Goal: Transaction & Acquisition: Download file/media

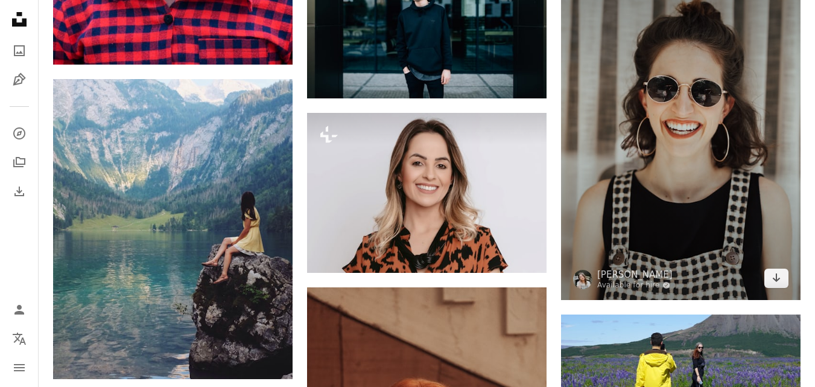
scroll to position [8088, 0]
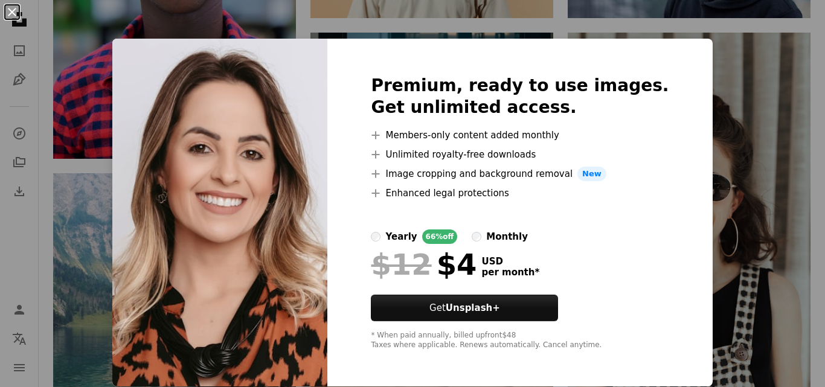
click at [9, 13] on button "An X shape" at bounding box center [12, 12] width 14 height 14
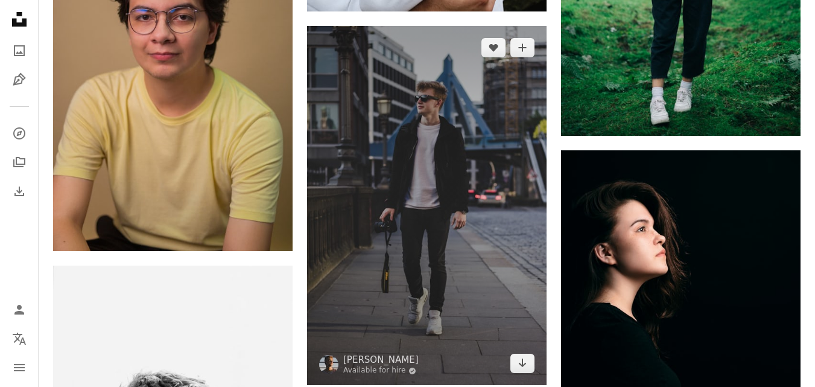
scroll to position [13701, 0]
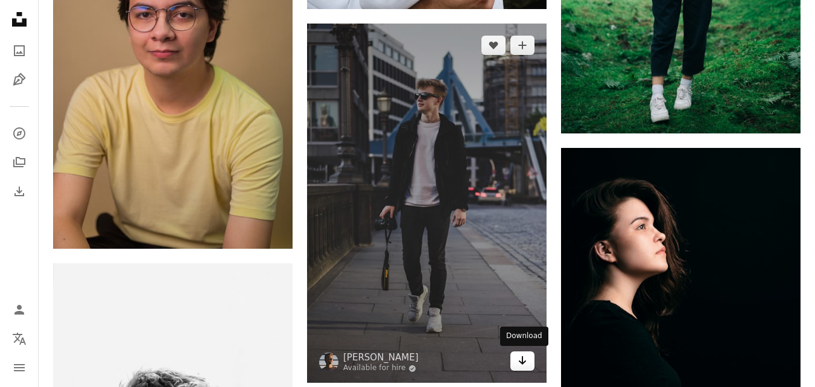
click at [529, 366] on link "Arrow pointing down" at bounding box center [523, 360] width 24 height 19
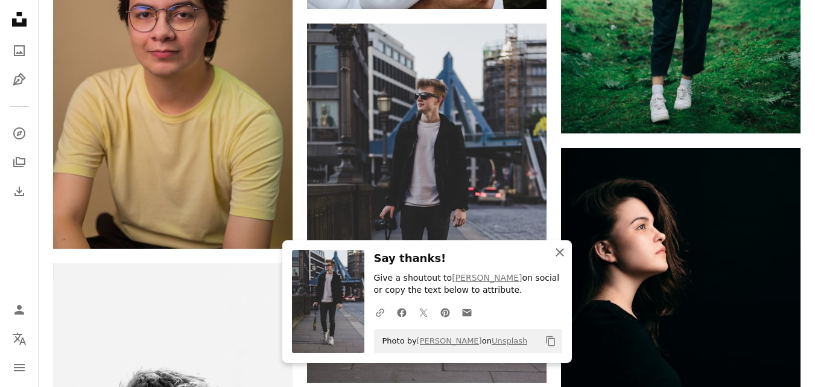
click at [557, 255] on icon "button" at bounding box center [560, 252] width 8 height 8
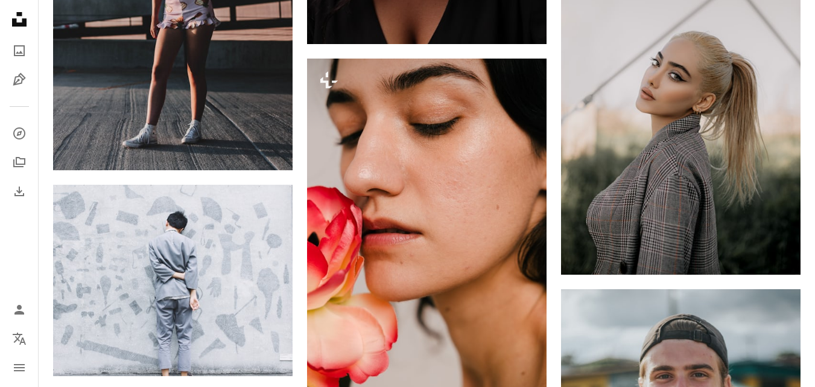
scroll to position [17202, 0]
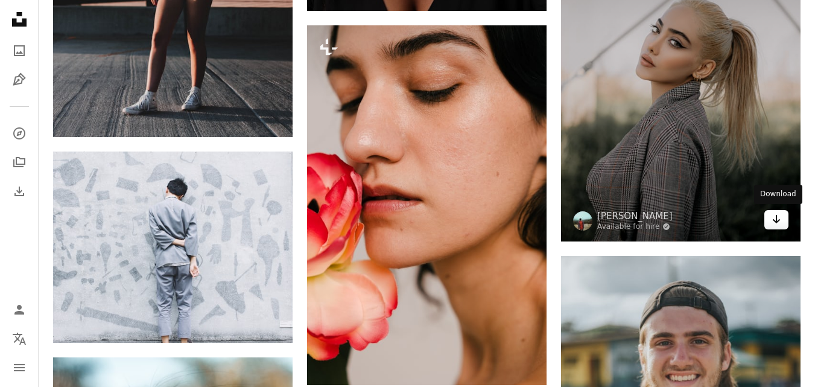
click at [771, 222] on link "Arrow pointing down" at bounding box center [777, 219] width 24 height 19
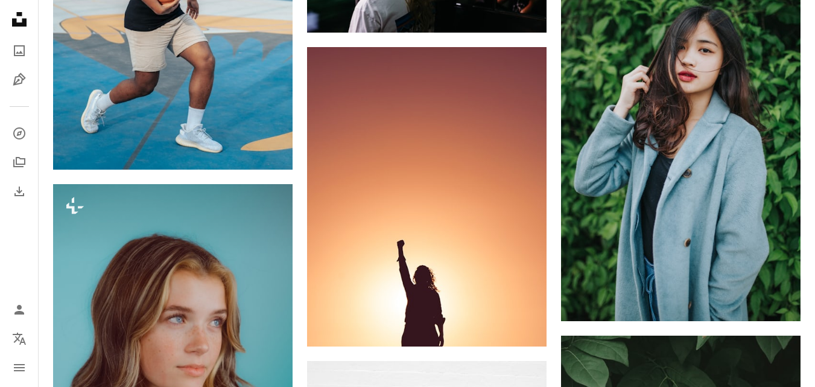
scroll to position [25954, 0]
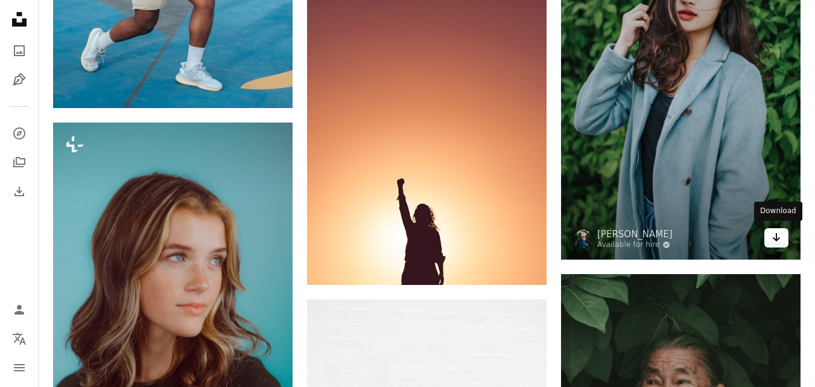
click at [787, 237] on link "Arrow pointing down" at bounding box center [777, 237] width 24 height 19
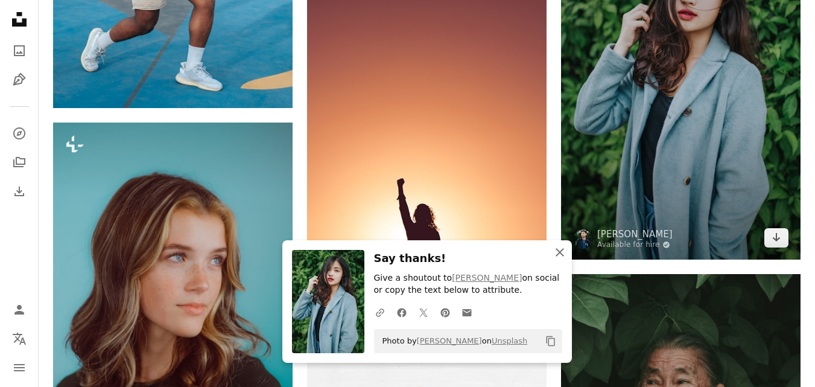
drag, startPoint x: 564, startPoint y: 254, endPoint x: 566, endPoint y: 235, distance: 18.2
click at [564, 253] on icon "An X shape" at bounding box center [560, 252] width 14 height 14
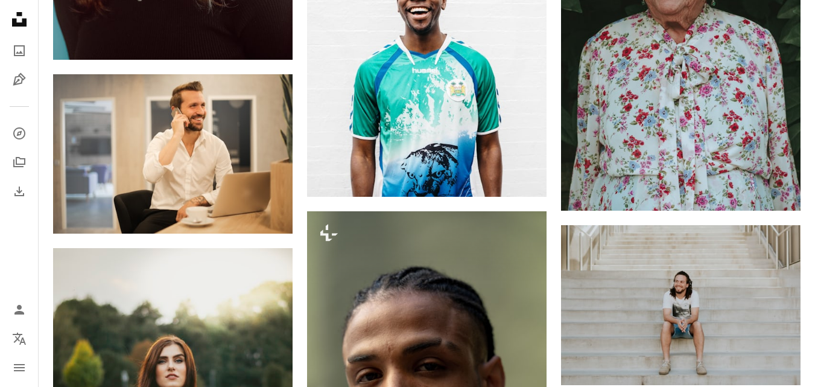
scroll to position [26799, 0]
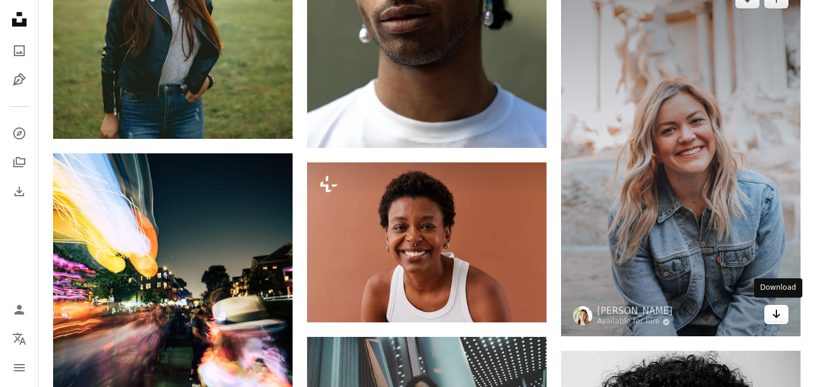
click at [777, 311] on icon "Download" at bounding box center [777, 314] width 8 height 8
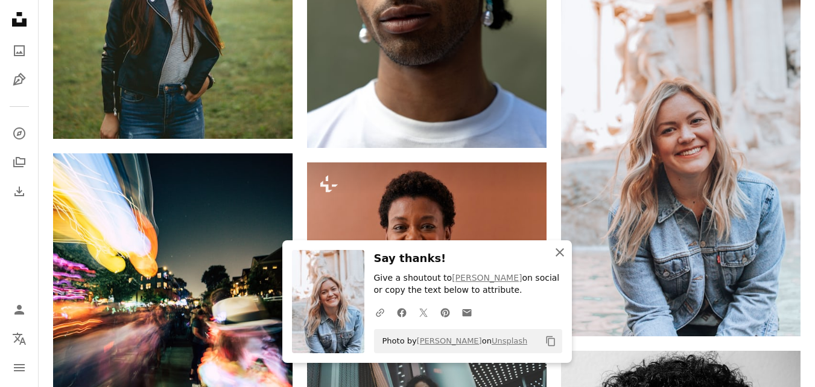
click at [562, 253] on icon "An X shape" at bounding box center [560, 252] width 14 height 14
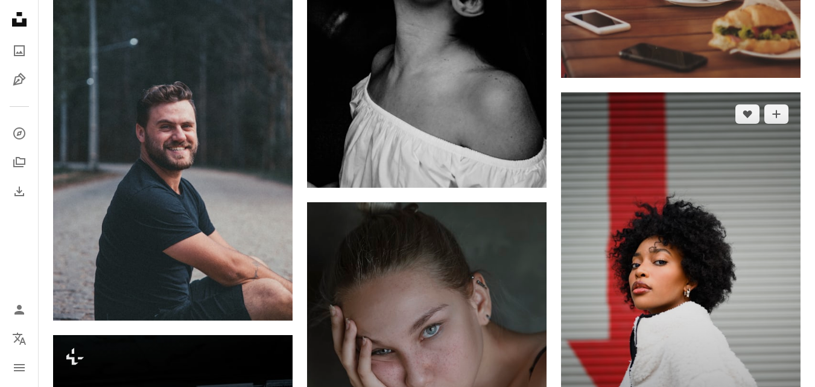
scroll to position [31326, 0]
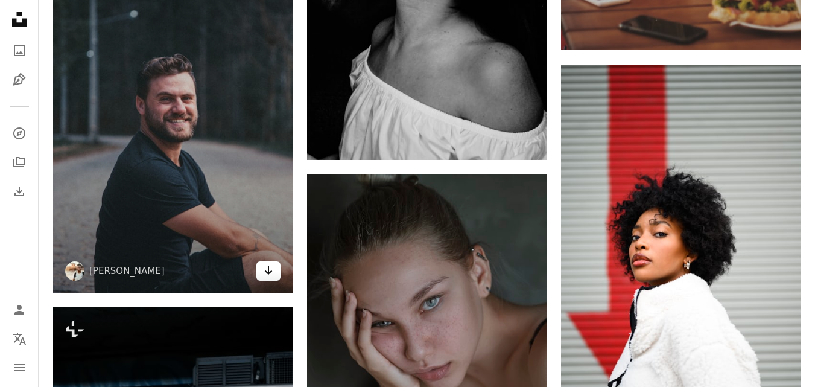
click at [265, 267] on icon "Arrow pointing down" at bounding box center [269, 270] width 10 height 14
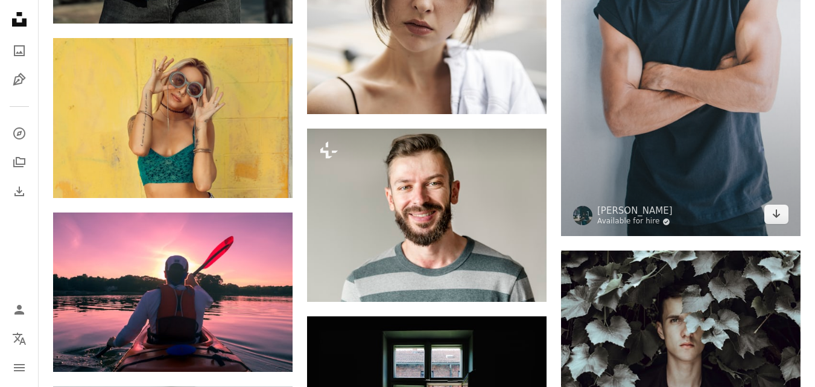
scroll to position [36396, 0]
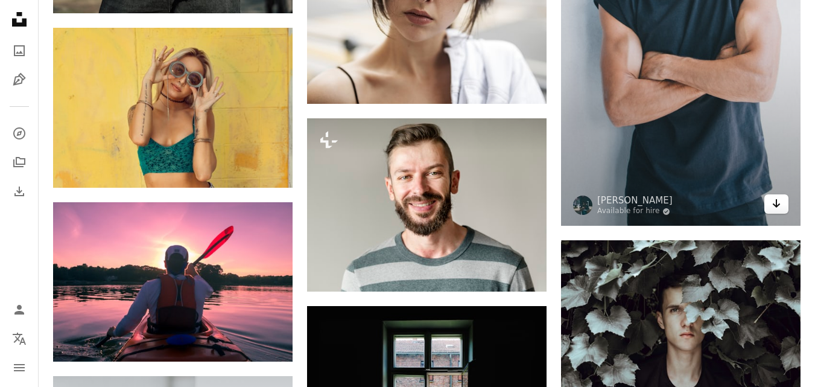
click at [779, 202] on icon "Arrow pointing down" at bounding box center [777, 203] width 10 height 14
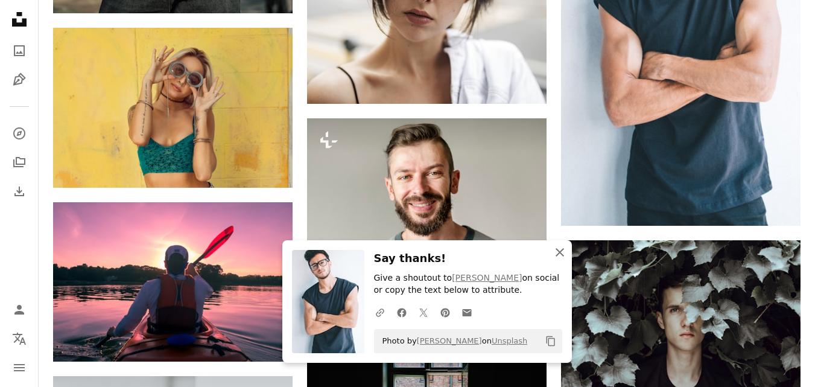
click at [561, 257] on icon "An X shape" at bounding box center [560, 252] width 14 height 14
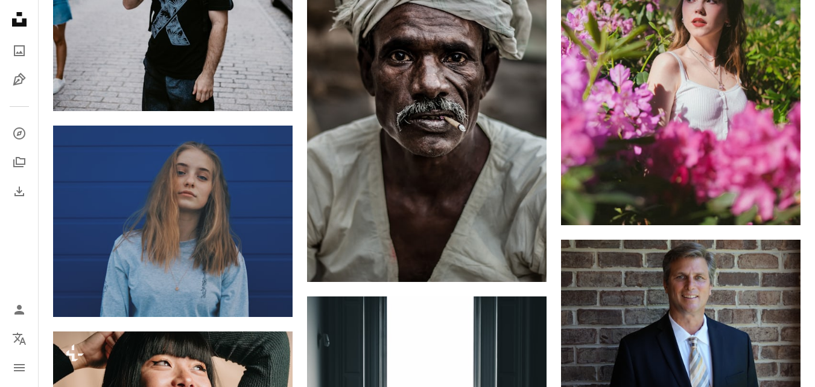
scroll to position [40742, 0]
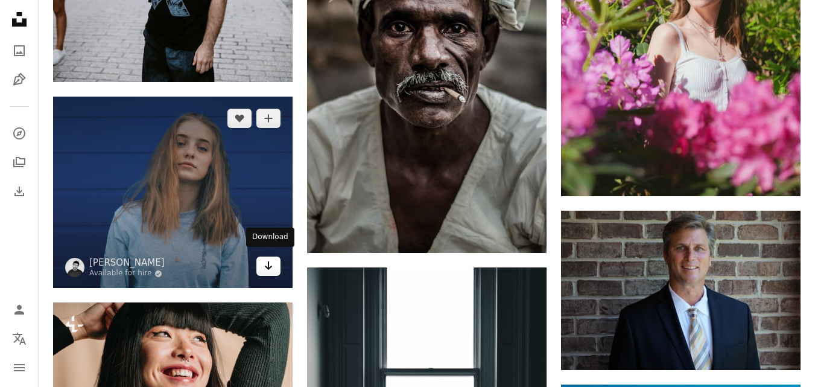
click at [264, 264] on icon "Arrow pointing down" at bounding box center [269, 265] width 10 height 14
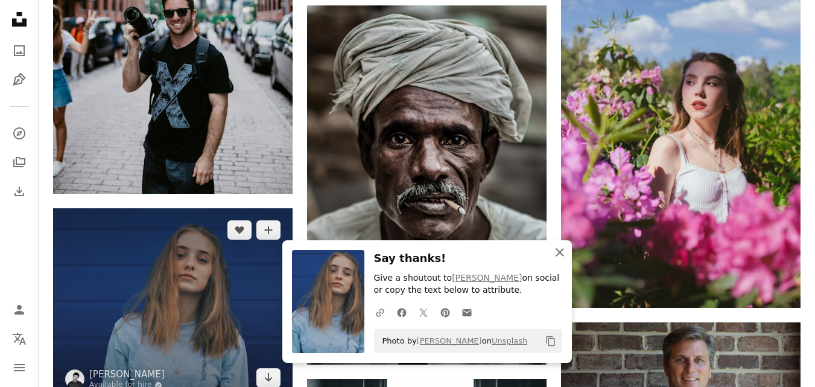
scroll to position [40621, 0]
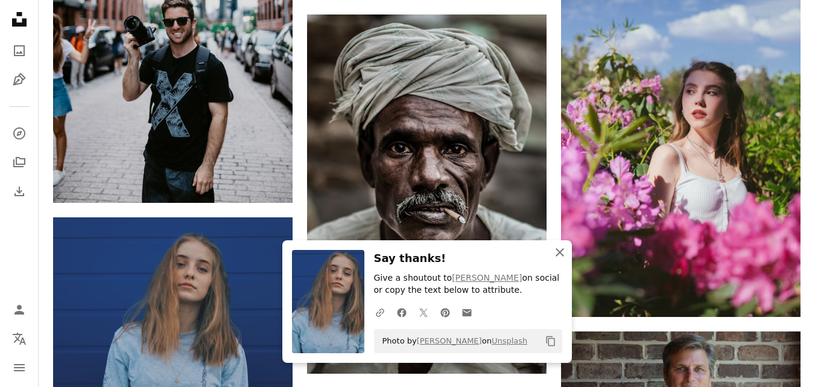
click at [560, 252] on icon "button" at bounding box center [560, 252] width 8 height 8
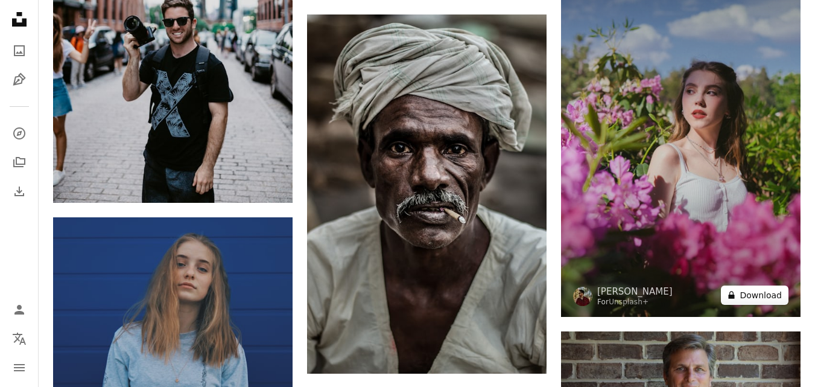
click at [764, 290] on button "A lock Download" at bounding box center [755, 294] width 68 height 19
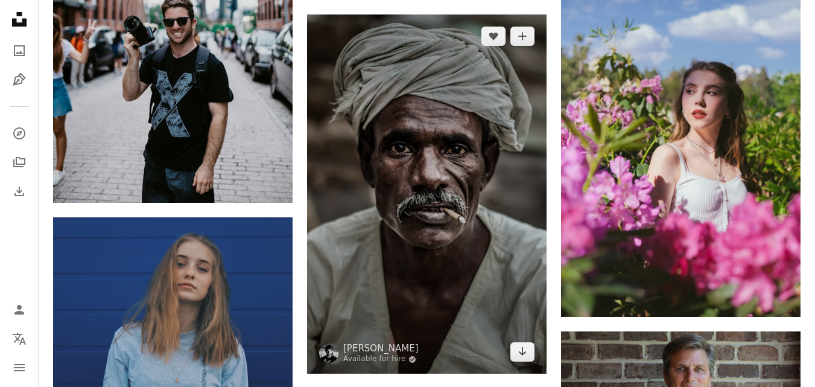
scroll to position [40561, 0]
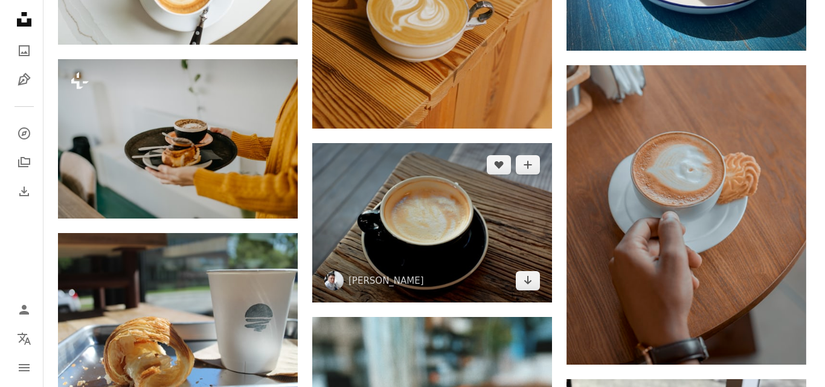
scroll to position [60298, 0]
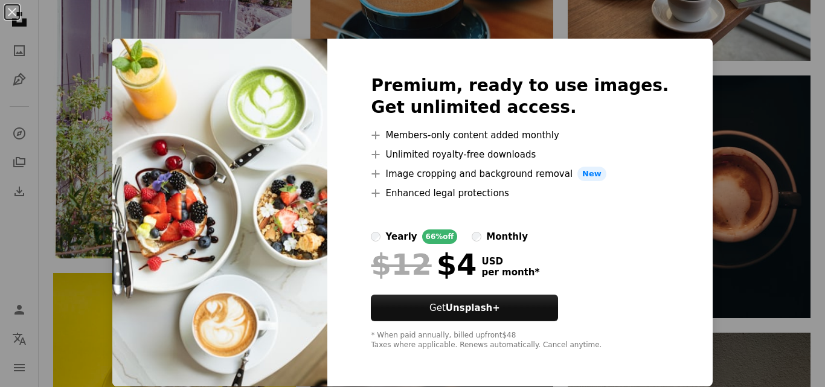
drag, startPoint x: 12, startPoint y: 13, endPoint x: 165, endPoint y: 74, distance: 164.2
click at [11, 13] on button "An X shape" at bounding box center [12, 12] width 14 height 14
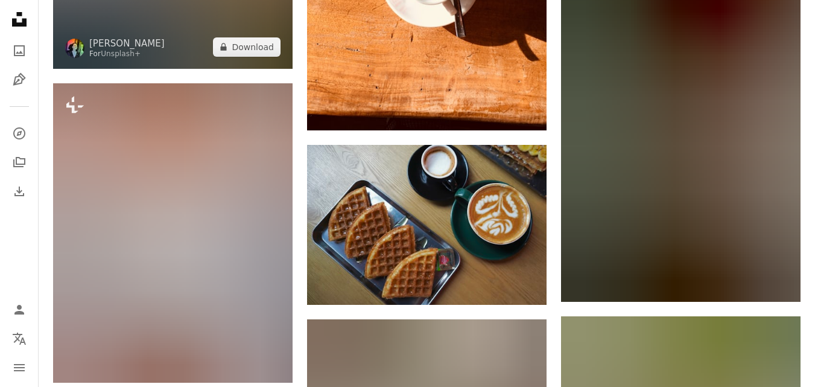
scroll to position [69956, 0]
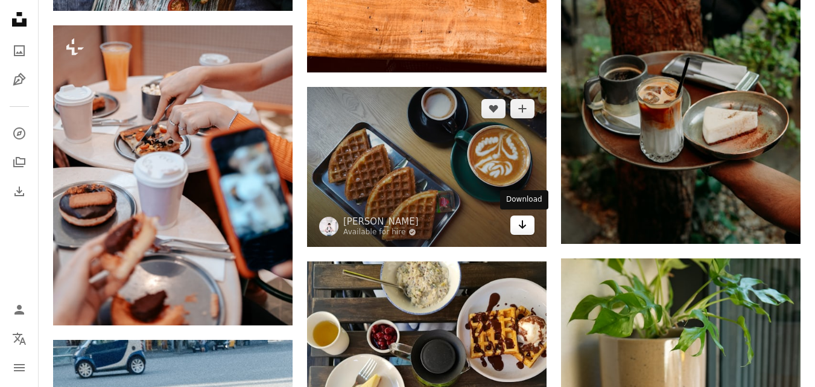
click at [523, 229] on icon "Arrow pointing down" at bounding box center [523, 224] width 10 height 14
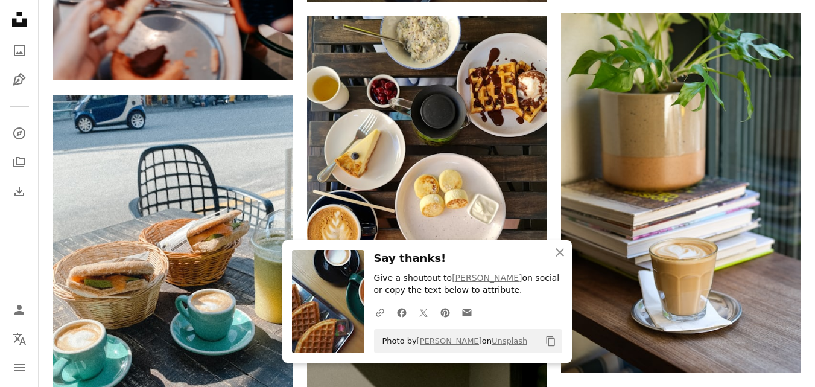
scroll to position [70258, 0]
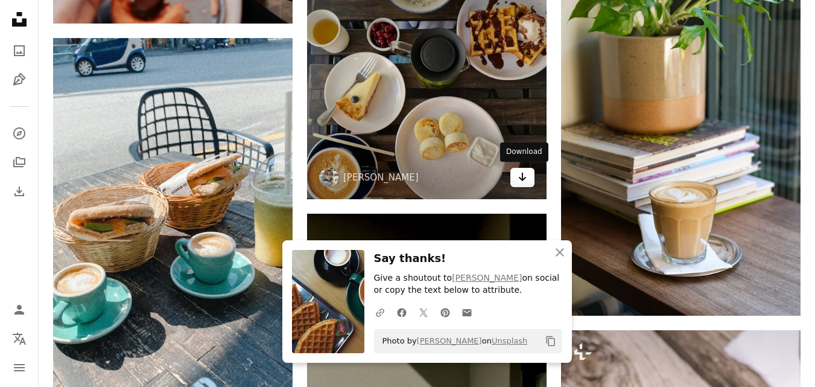
click at [532, 176] on link "Arrow pointing down" at bounding box center [523, 177] width 24 height 19
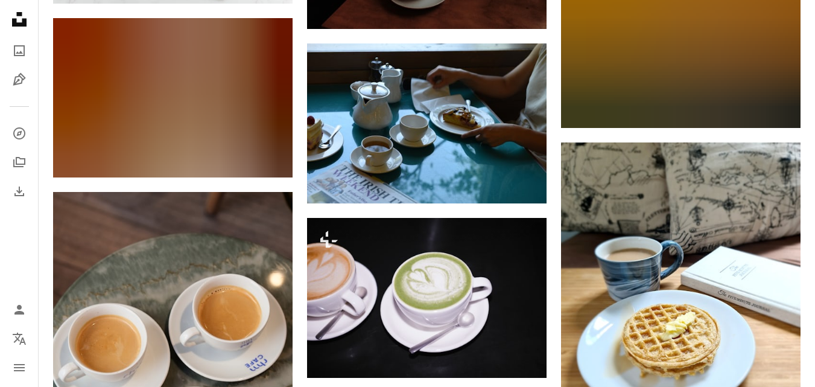
scroll to position [92590, 0]
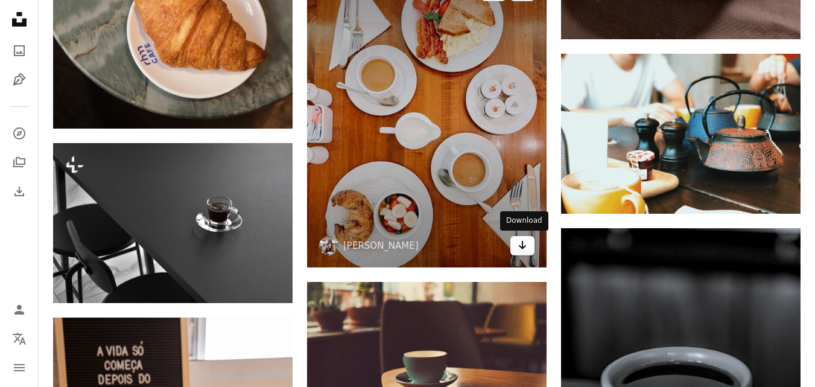
click at [520, 247] on icon "Arrow pointing down" at bounding box center [523, 245] width 10 height 14
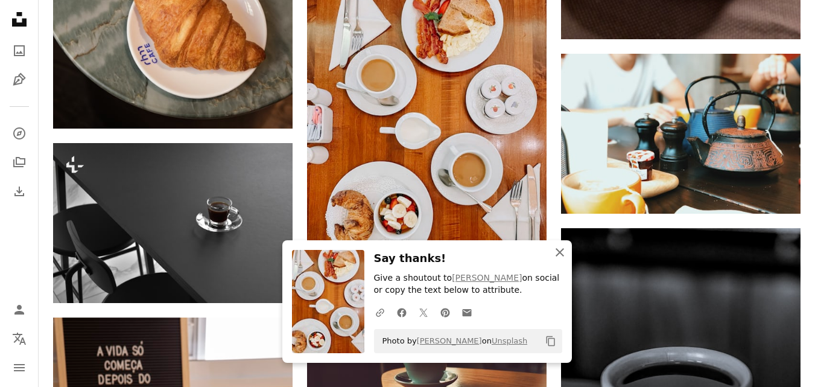
click at [560, 255] on icon "An X shape" at bounding box center [560, 252] width 14 height 14
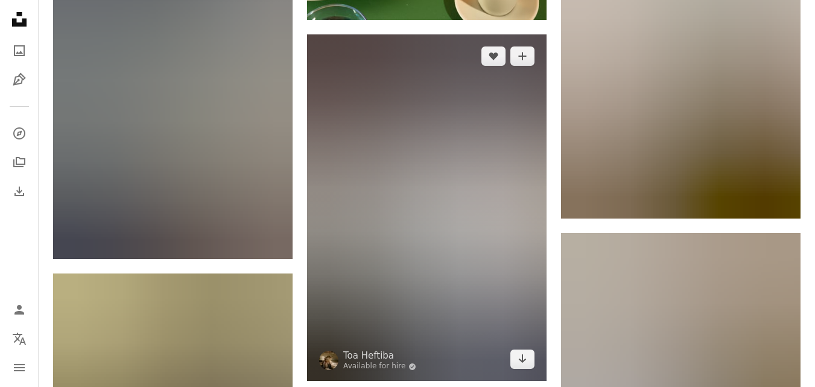
scroll to position [101403, 0]
